Goal: Information Seeking & Learning: Learn about a topic

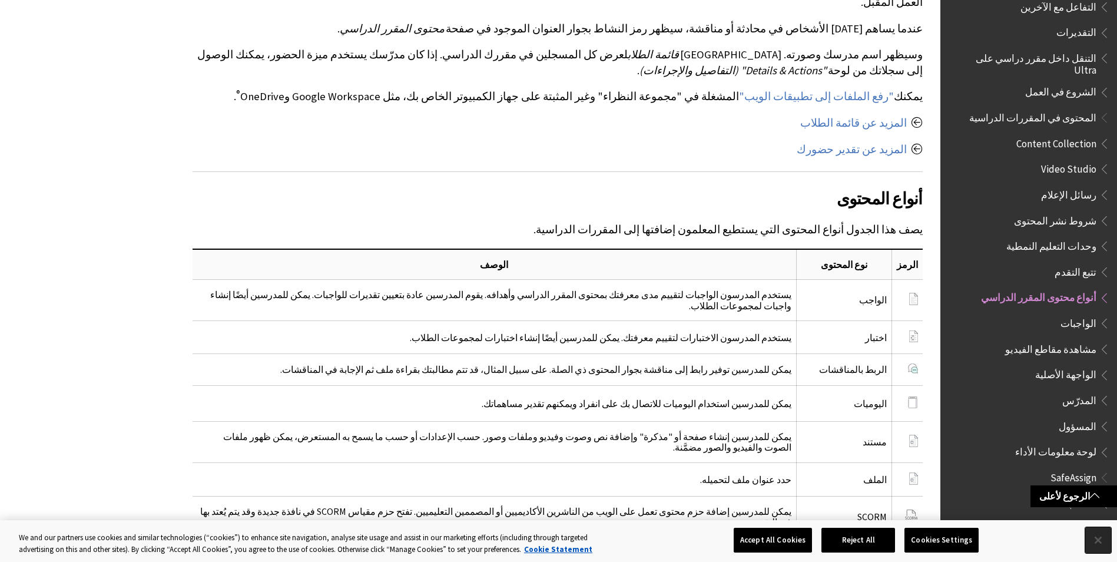
click at [1094, 528] on button "Close" at bounding box center [1098, 540] width 26 height 26
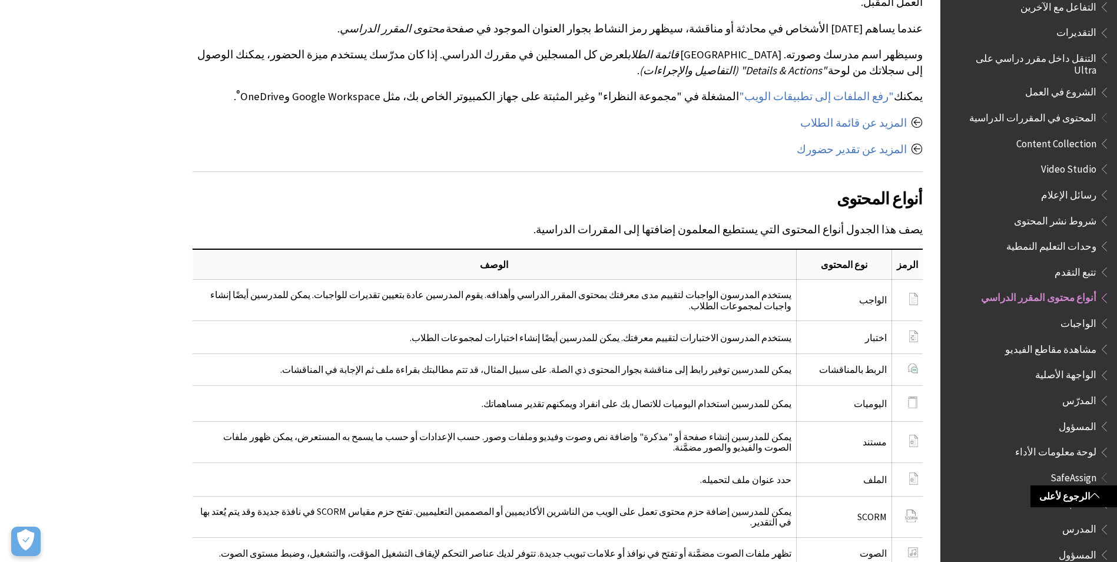
click at [1101, 544] on span "Book outline for Blackboard SafeAssign" at bounding box center [1102, 551] width 12 height 15
click at [1100, 547] on span "Book outline for Blackboard SafeAssign" at bounding box center [1102, 551] width 12 height 15
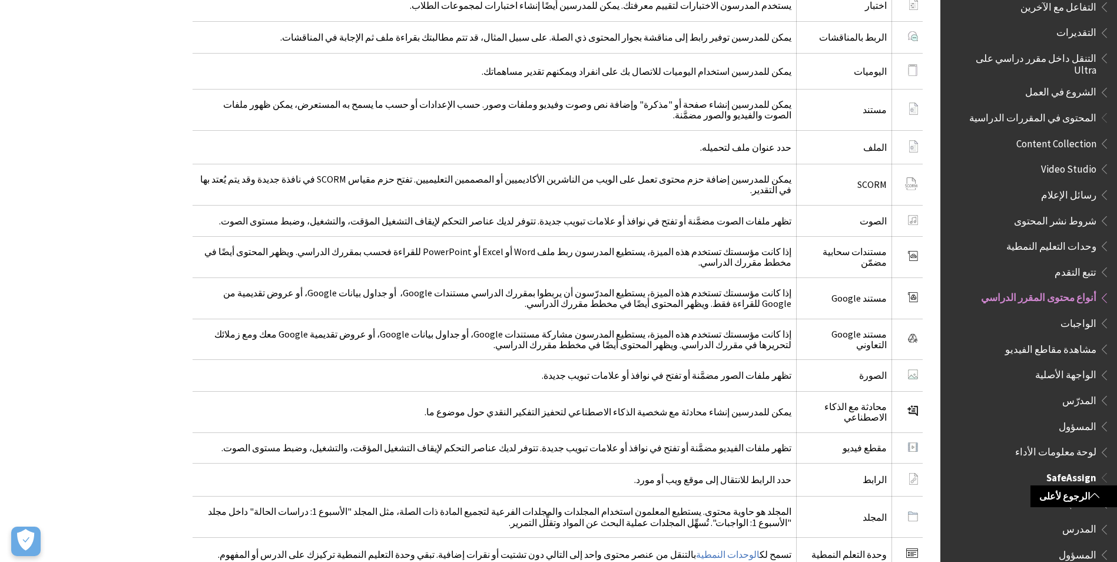
scroll to position [1784, 0]
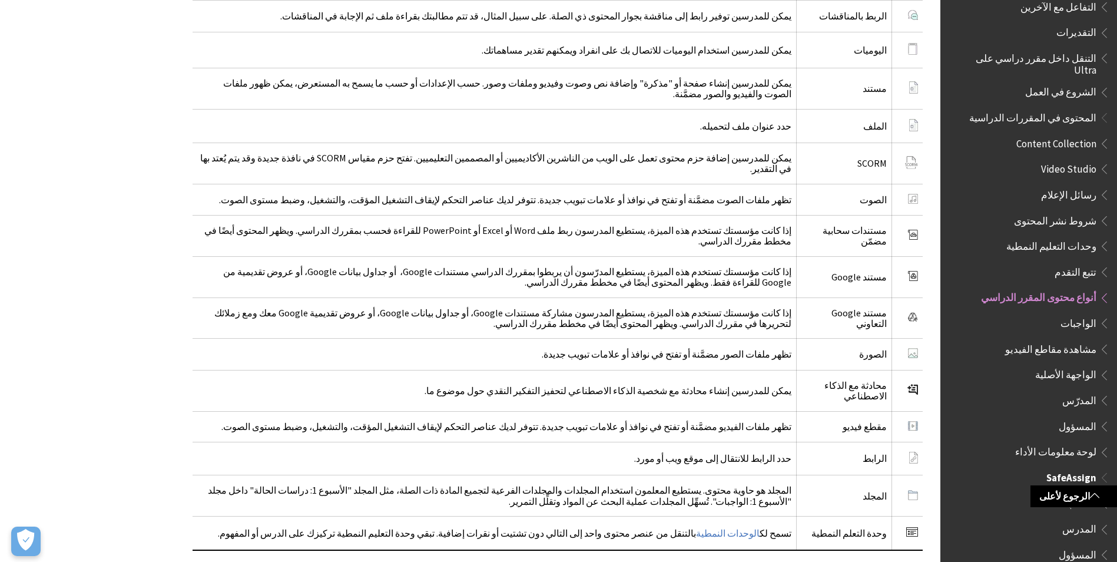
click at [1038, 544] on span "المسؤول" at bounding box center [1031, 554] width 157 height 20
click at [1071, 544] on span "المسؤول" at bounding box center [1077, 552] width 38 height 16
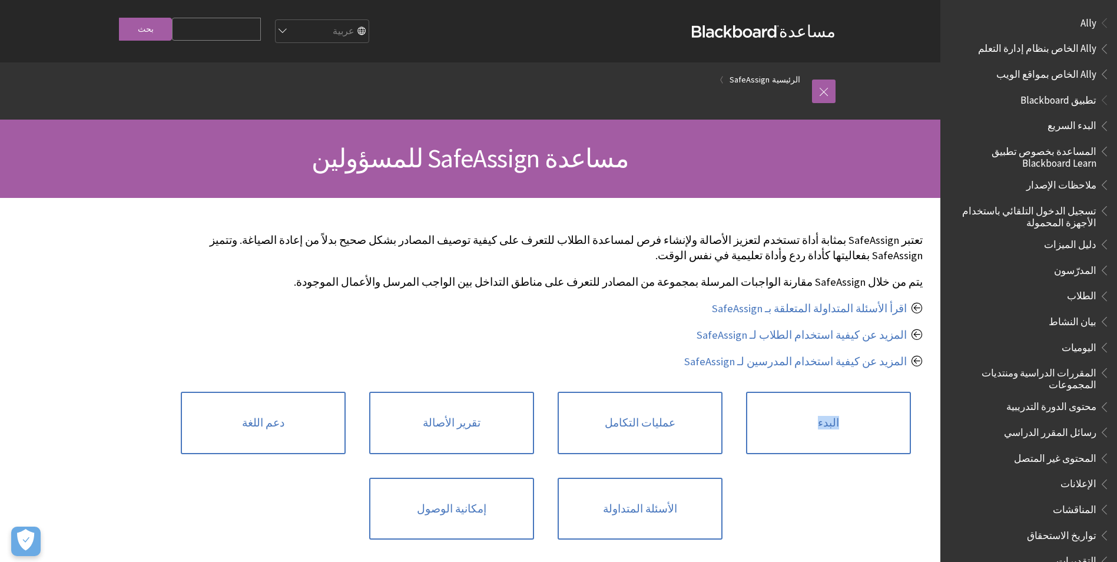
scroll to position [665, 0]
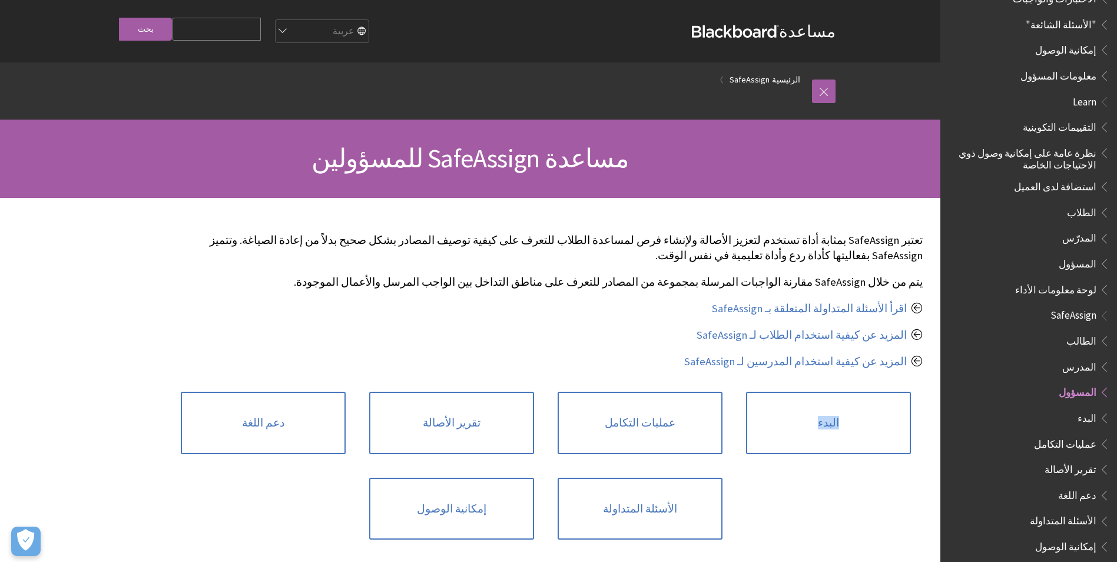
click at [839, 472] on div "البدء عمليات التكامل تقرير الأصالة دعم اللغة الأسئلة المتداولة إمكانية الوصول" at bounding box center [545, 465] width 753 height 171
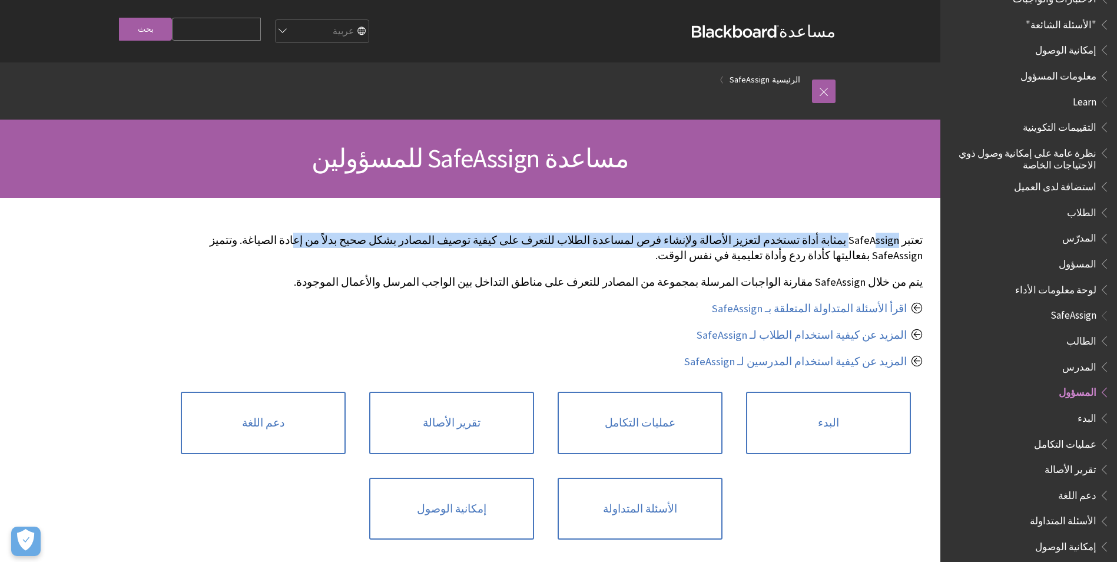
drag, startPoint x: 846, startPoint y: 231, endPoint x: 419, endPoint y: 237, distance: 426.8
click at [419, 237] on p "تعتبر SafeAssign بمثابة أداة تستخدم لتعزيز الأصالة ولإنشاء فرص لمساعدة الطلاب ل…" at bounding box center [557, 247] width 730 height 31
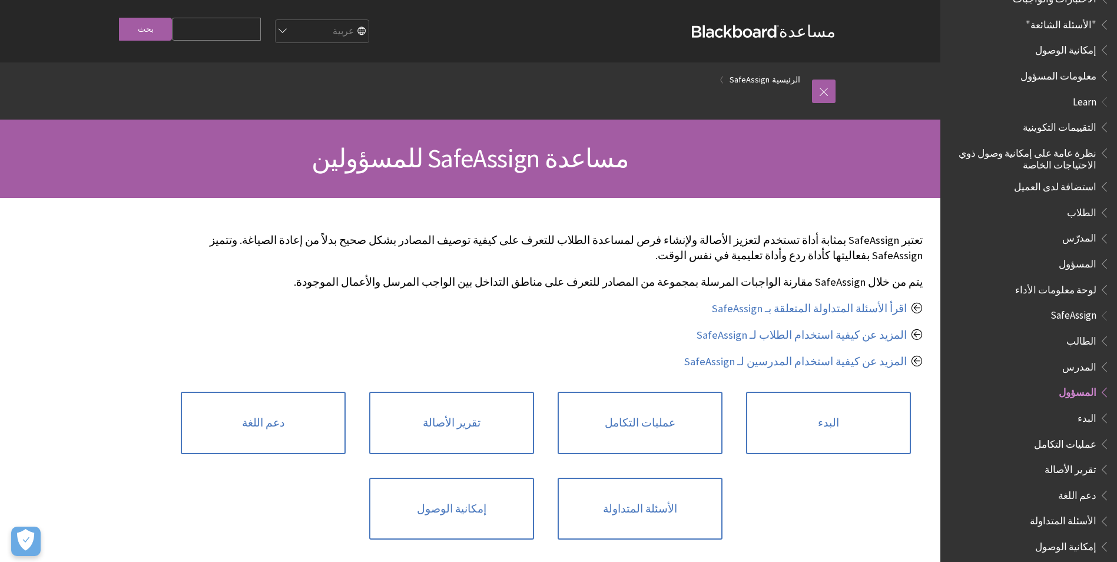
click at [686, 305] on p "اقرأ الأسئلة المتداولة المتعلقة بـ SafeAssign" at bounding box center [557, 308] width 730 height 15
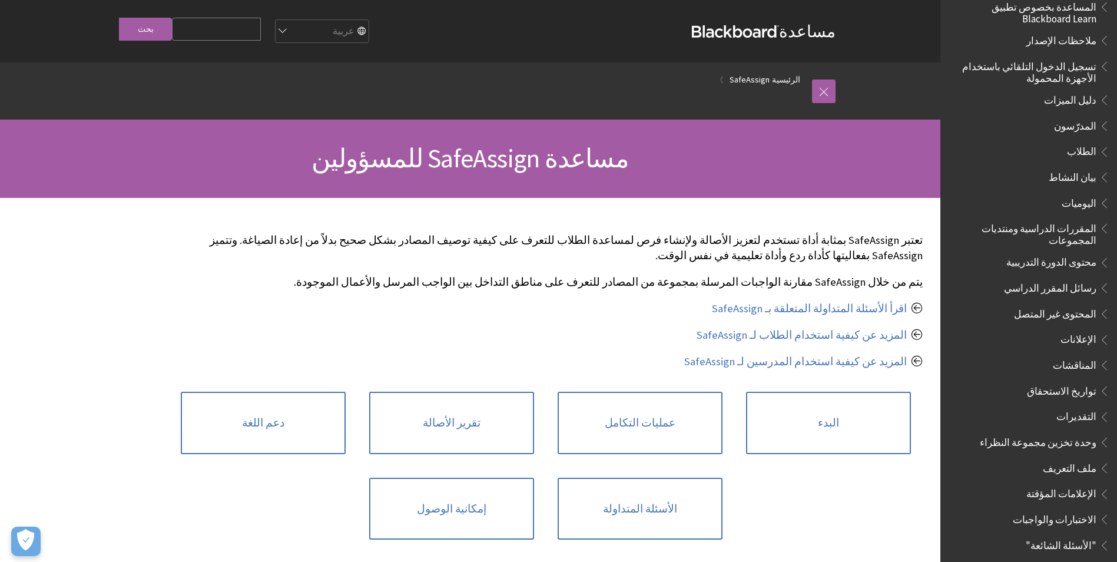
scroll to position [0, 0]
